Goal: Task Accomplishment & Management: Manage account settings

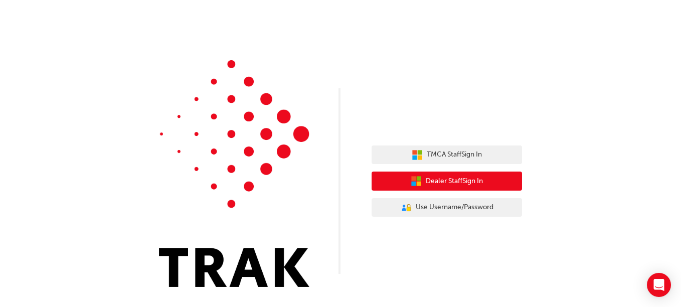
click at [457, 181] on span "Dealer Staff Sign In" at bounding box center [454, 182] width 57 height 12
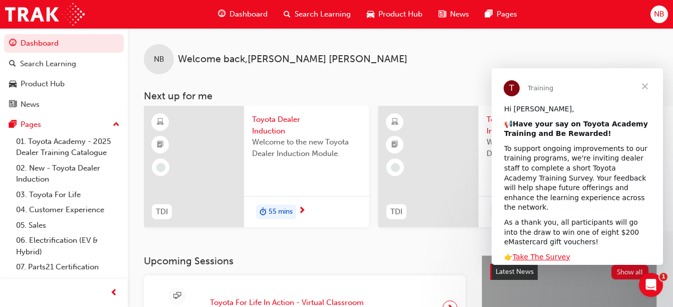
click at [645, 83] on span "Close" at bounding box center [645, 86] width 36 height 36
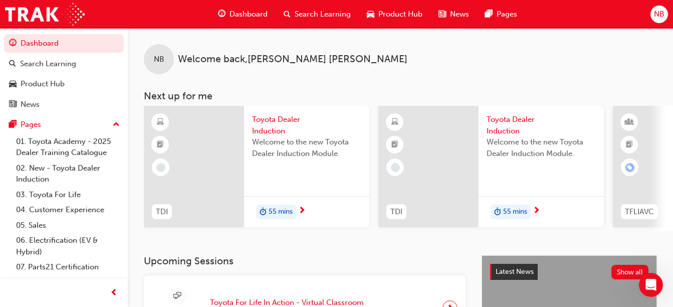
click at [657, 11] on span "NB" at bounding box center [659, 15] width 11 height 12
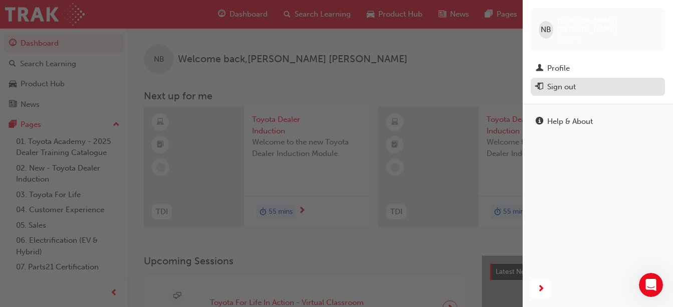
click at [558, 81] on div "Sign out" at bounding box center [562, 87] width 29 height 12
